Goal: Task Accomplishment & Management: Manage account settings

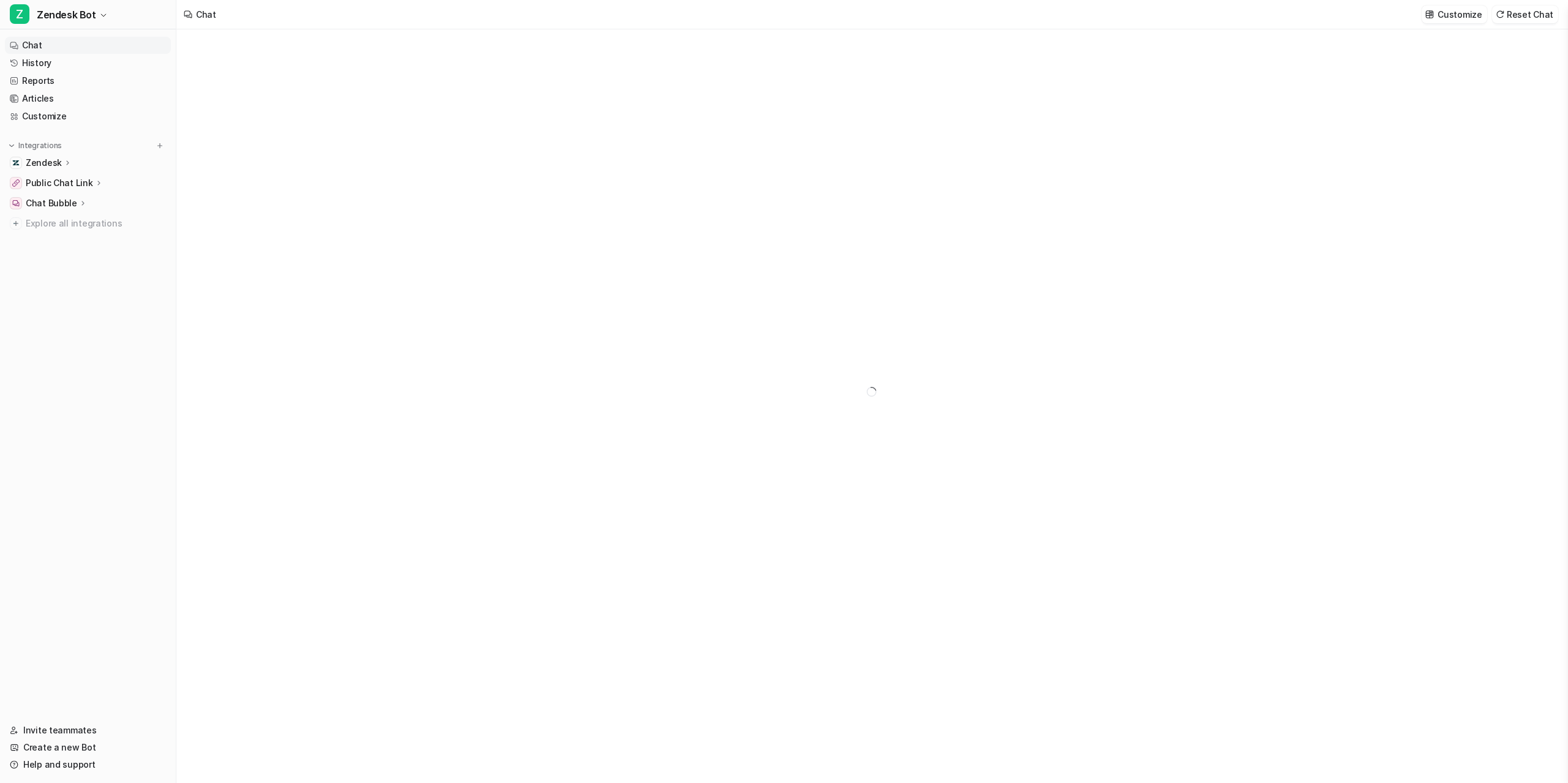
type textarea "**********"
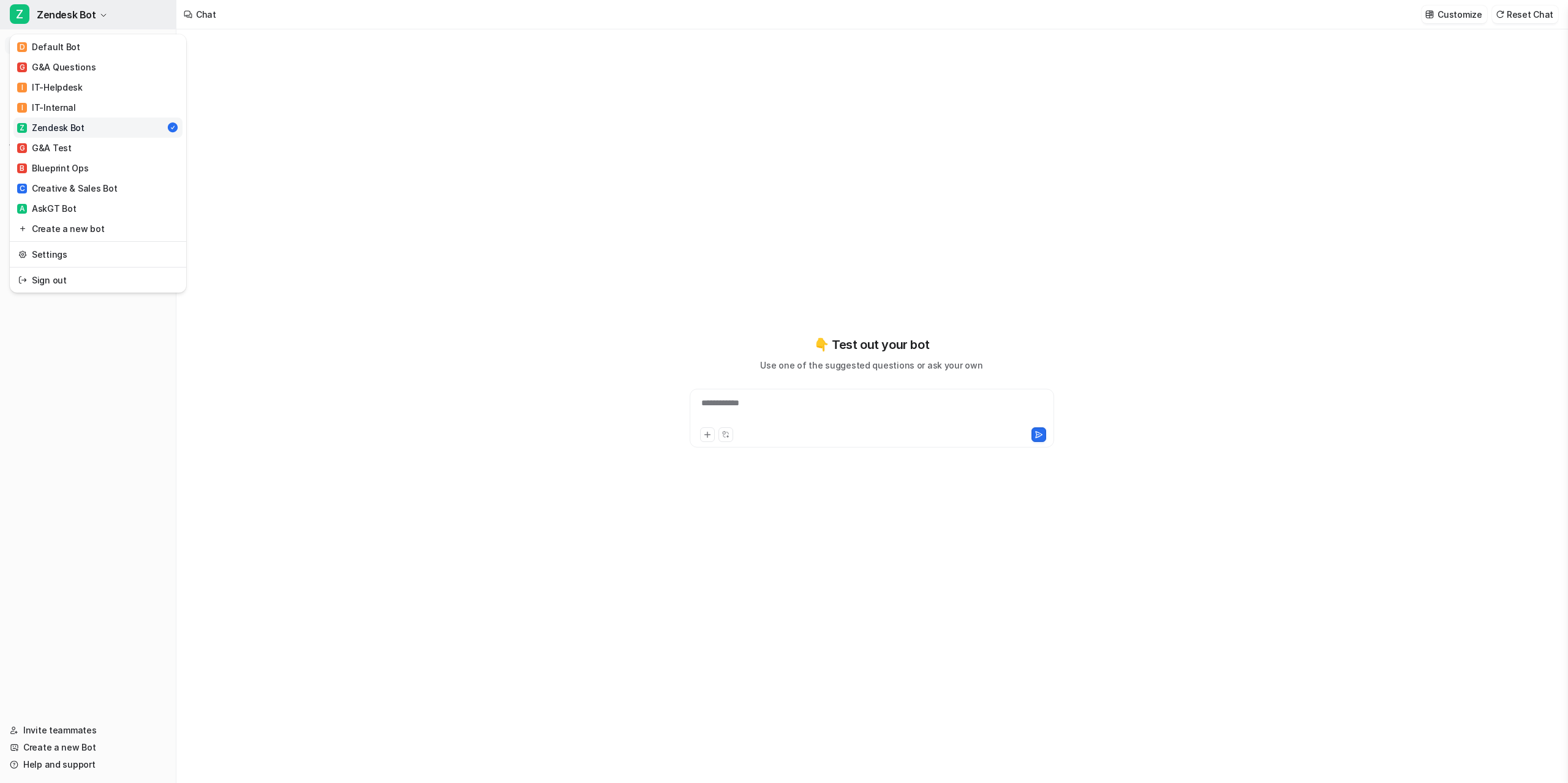
click at [84, 8] on span "Zendesk Bot" at bounding box center [67, 15] width 59 height 17
click at [87, 257] on link "Settings" at bounding box center [98, 255] width 169 height 20
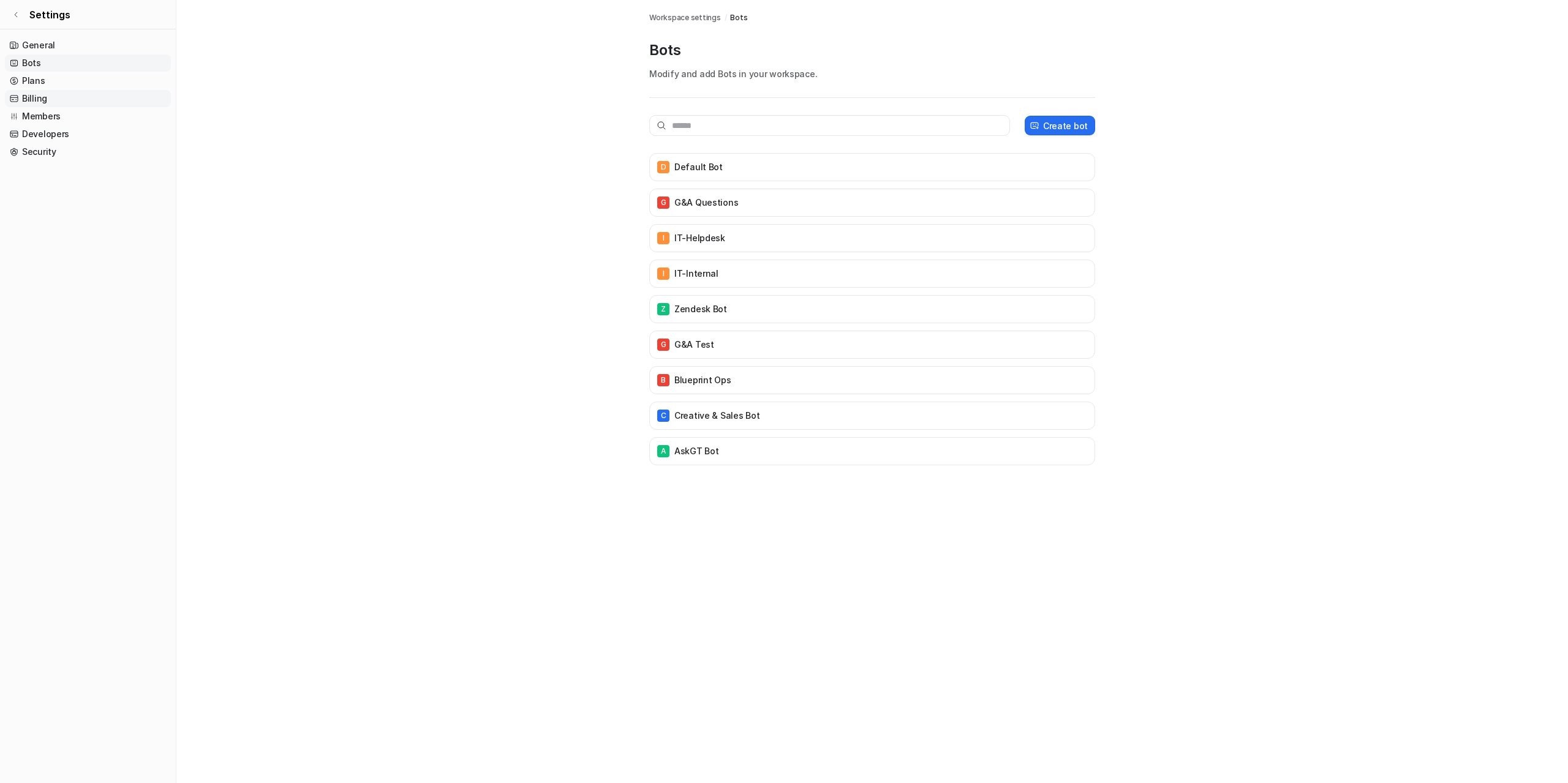
click at [46, 94] on link "Billing" at bounding box center [87, 99] width 166 height 17
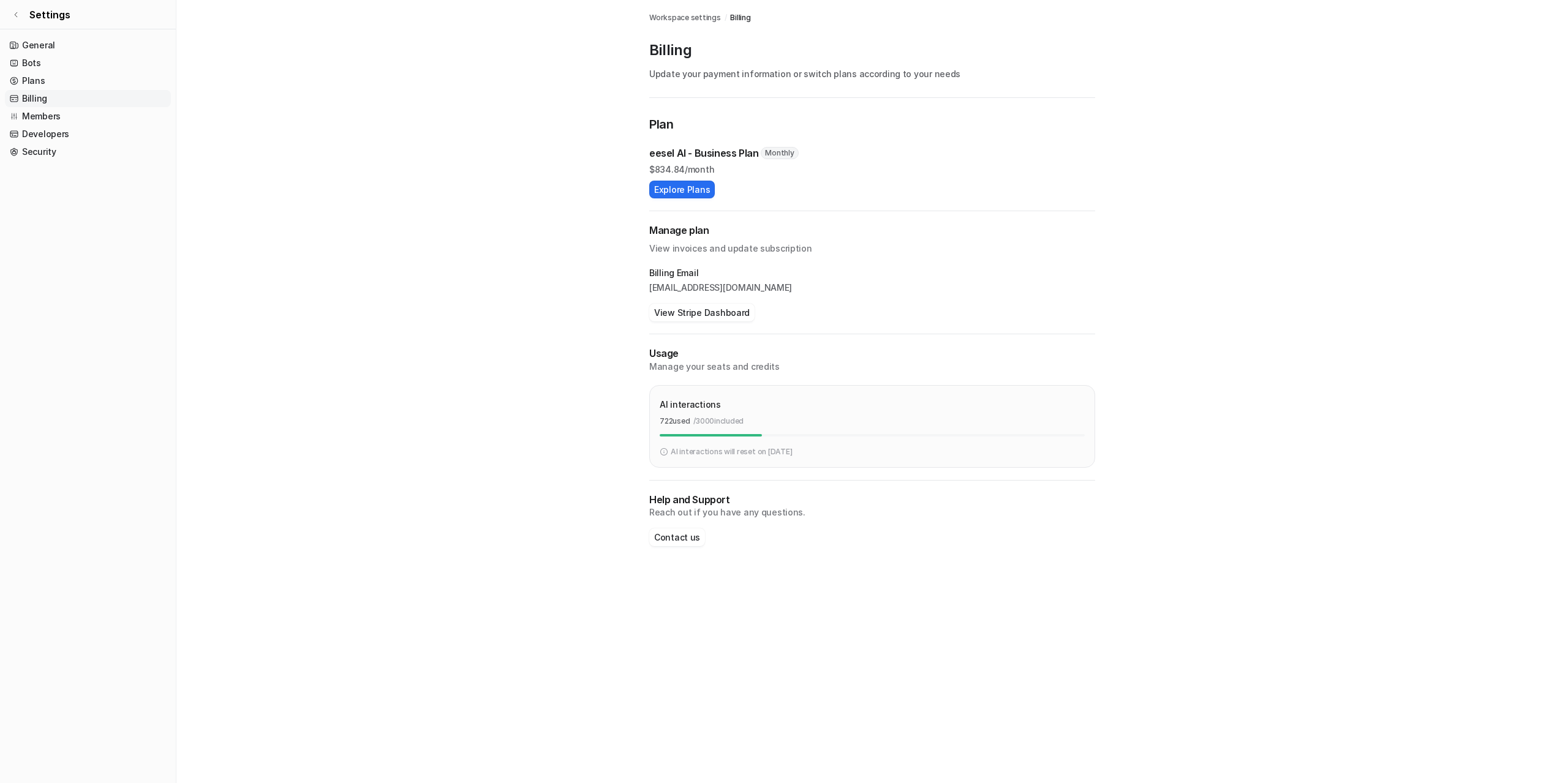
click at [662, 159] on p "eesel AI - Business Plan" at bounding box center [703, 153] width 109 height 15
click at [661, 158] on p "eesel AI - Business Plan" at bounding box center [703, 153] width 109 height 15
click at [652, 162] on div "eesel AI - Business Plan Monthly $ 834.84/month" at bounding box center [872, 160] width 446 height 30
click at [662, 144] on div "Plan eesel AI - Business Plan Monthly $ 834.84/month Explore Plans" at bounding box center [872, 156] width 446 height 83
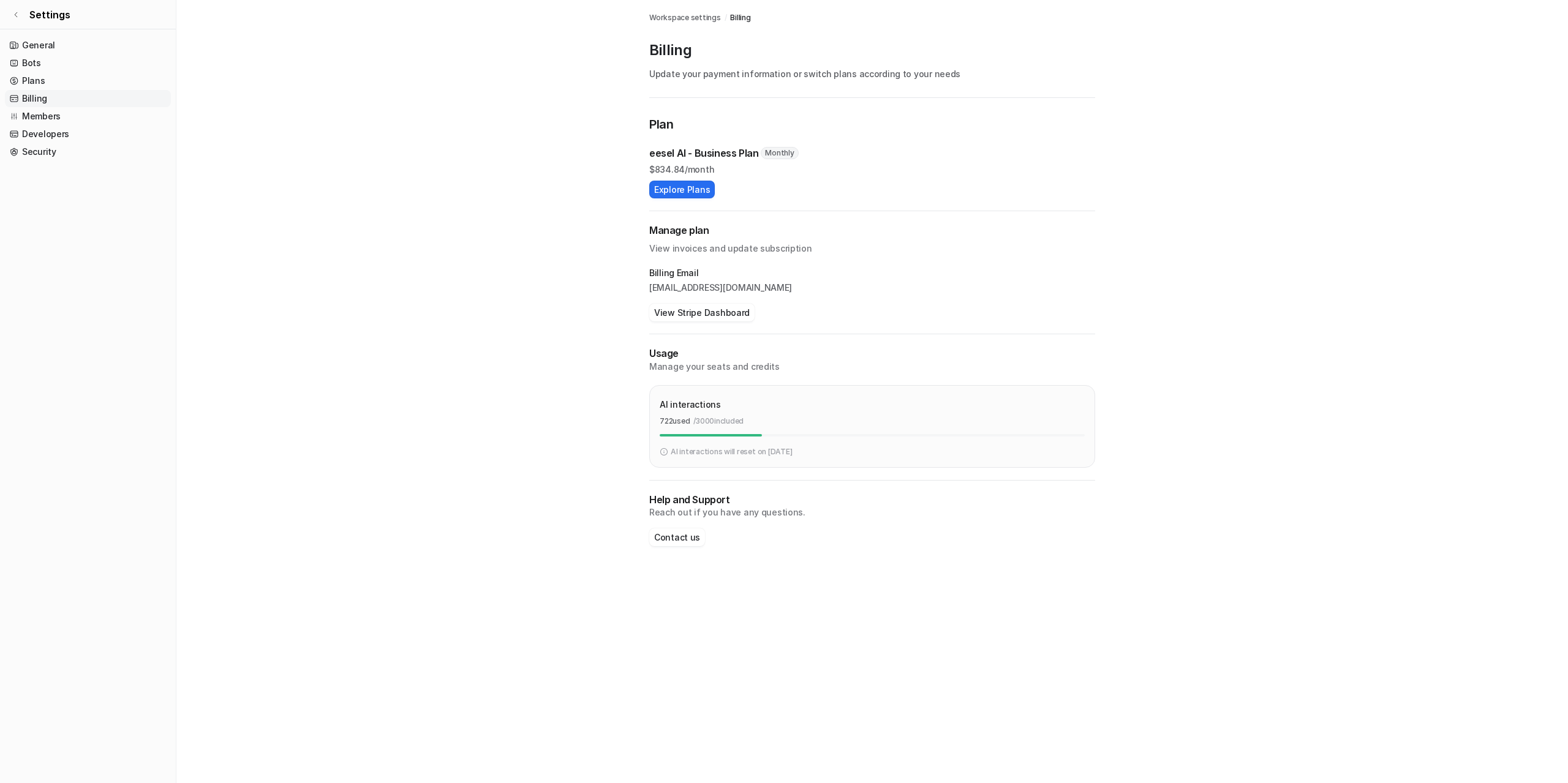
click at [668, 158] on p "eesel AI - Business Plan" at bounding box center [703, 153] width 109 height 15
click at [668, 158] on p "eesel AI - Business Plan" at bounding box center [703, 153] width 109 height 15
drag, startPoint x: 668, startPoint y: 158, endPoint x: 642, endPoint y: 159, distance: 26.0
click at [668, 156] on p "eesel AI - Business Plan" at bounding box center [703, 153] width 109 height 15
click at [663, 150] on p "eesel AI - Business Plan" at bounding box center [703, 153] width 109 height 15
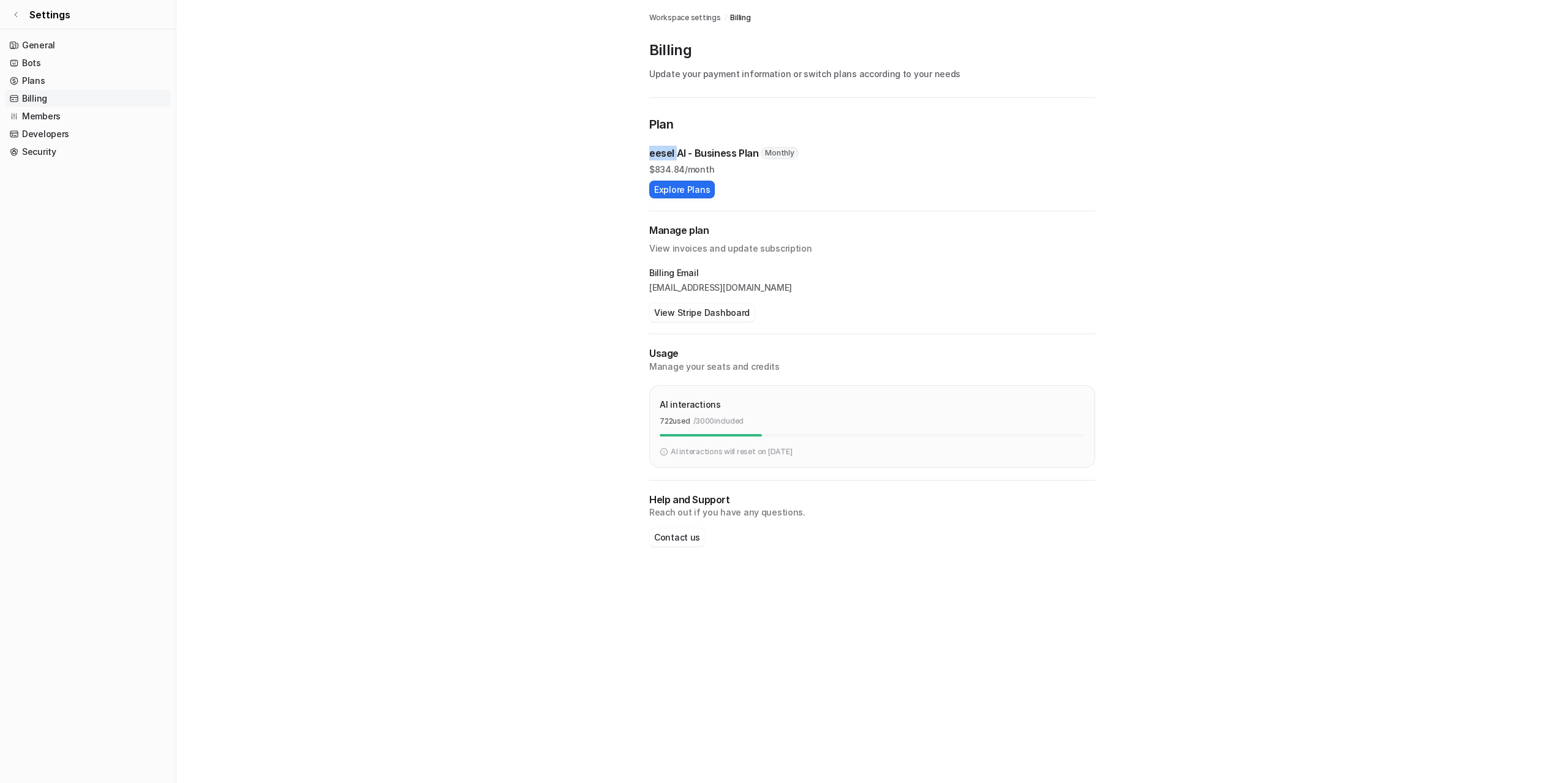
click at [663, 150] on p "eesel AI - Business Plan" at bounding box center [703, 153] width 109 height 15
click at [12, 15] on icon at bounding box center [15, 14] width 7 height 7
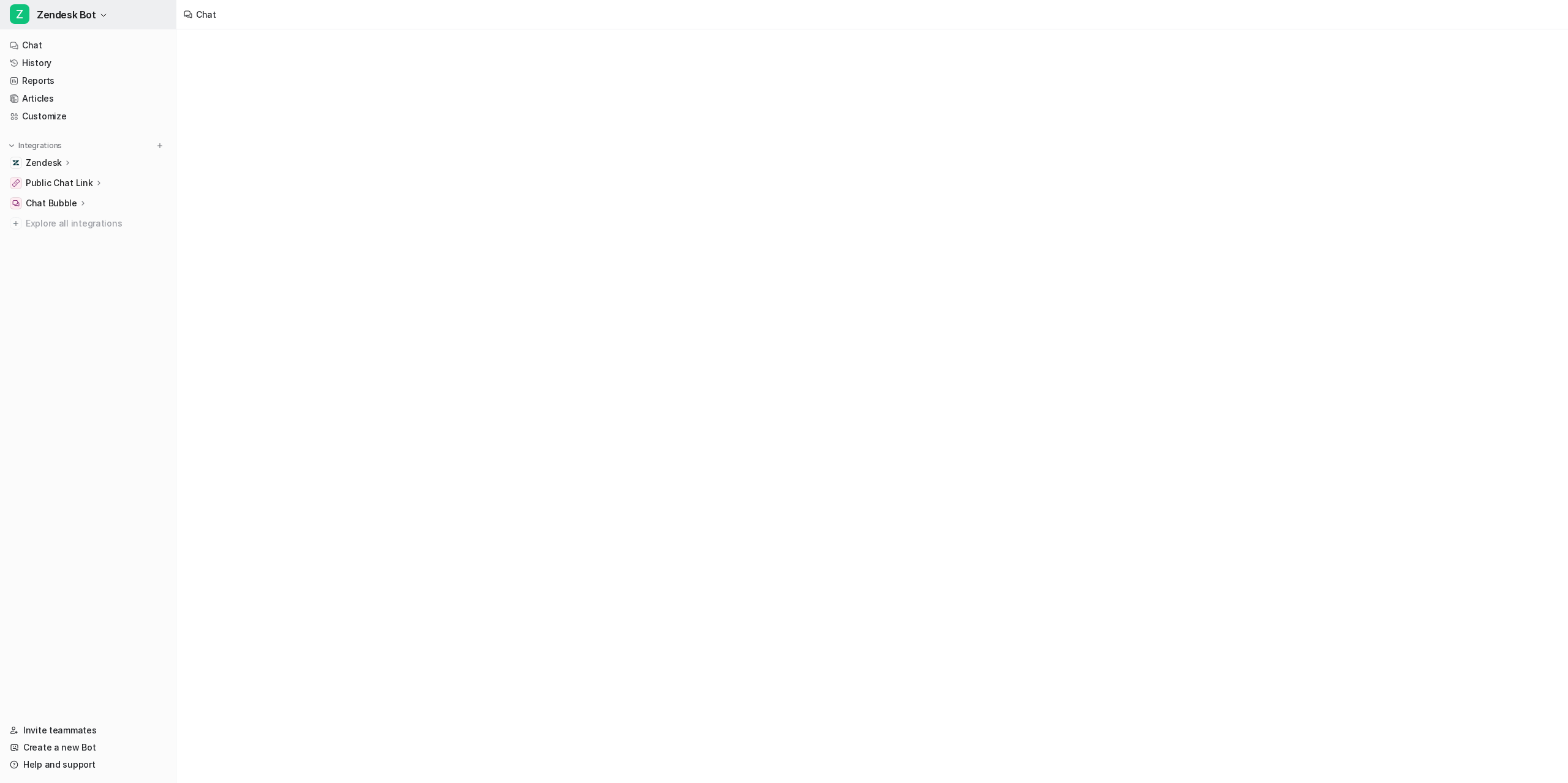
click at [95, 14] on button "Z Zendesk Bot" at bounding box center [88, 15] width 176 height 30
click at [100, 13] on icon "button" at bounding box center [103, 15] width 7 height 7
click at [725, 396] on div "**********" at bounding box center [871, 418] width 364 height 59
click at [724, 400] on div "**********" at bounding box center [871, 411] width 358 height 28
click at [58, 76] on link "Reports" at bounding box center [87, 81] width 166 height 17
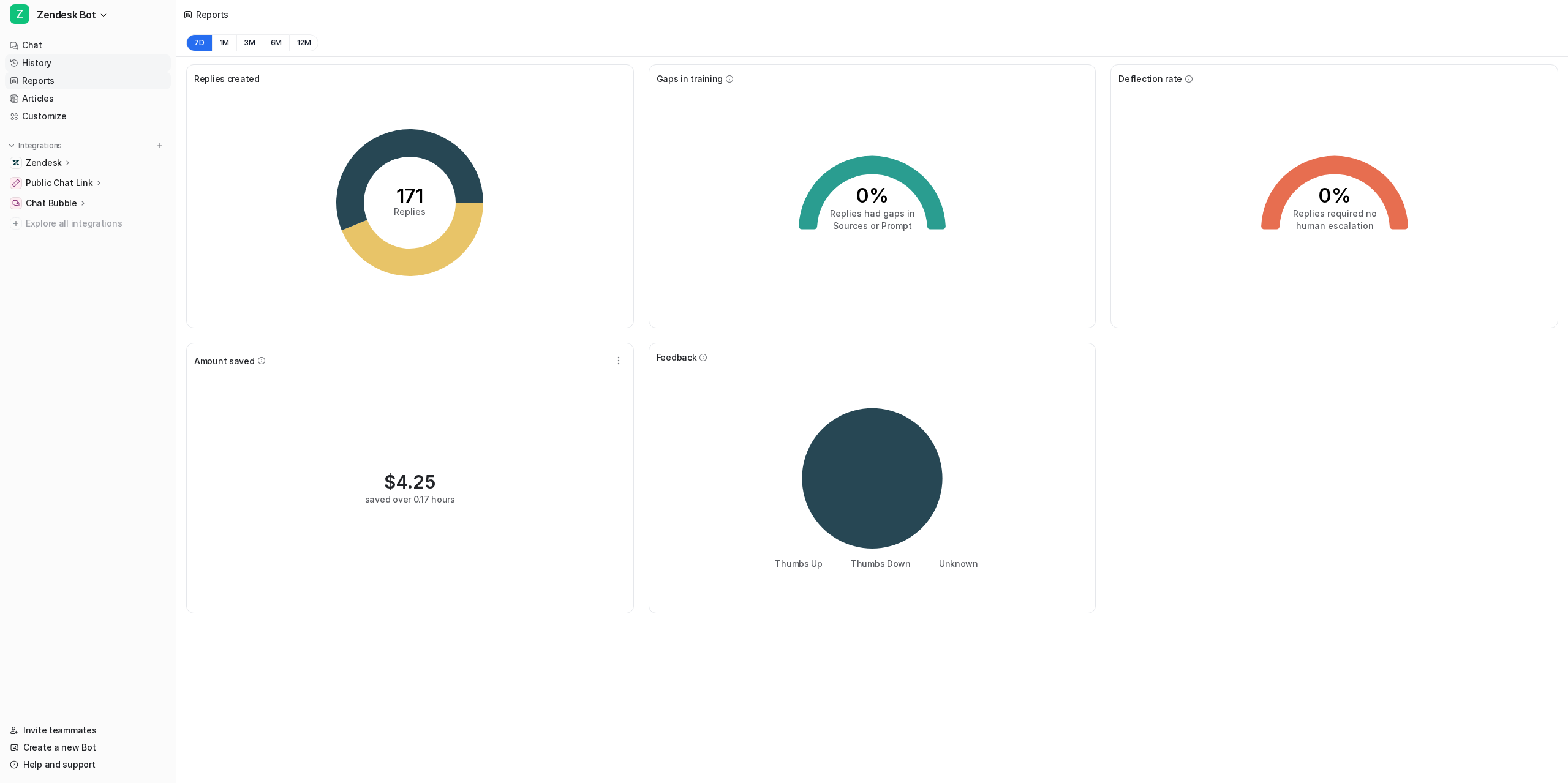
click at [92, 66] on link "History" at bounding box center [87, 63] width 166 height 17
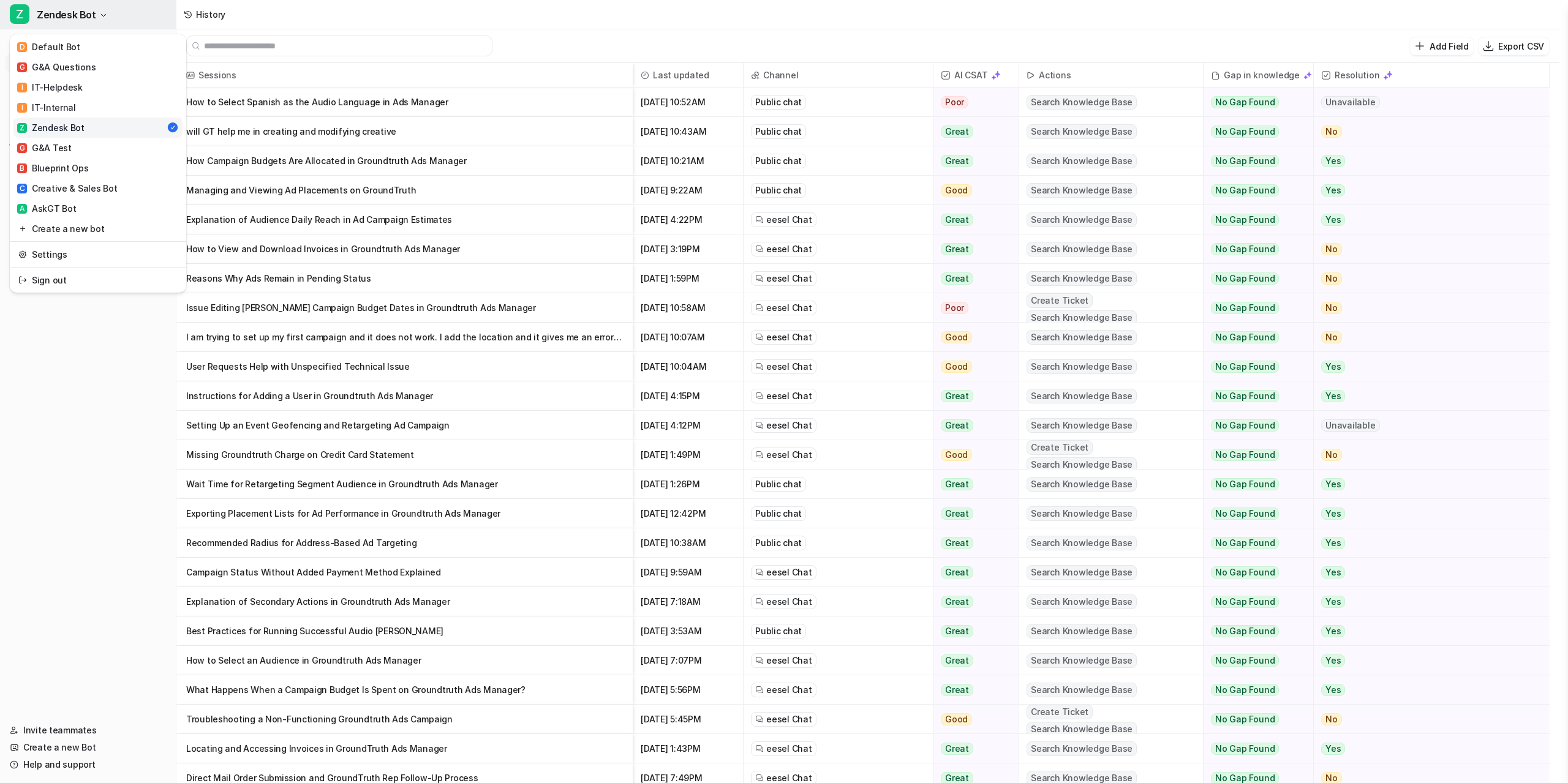
click at [113, 16] on button "Z Zendesk Bot" at bounding box center [88, 15] width 176 height 30
